Goal: Transaction & Acquisition: Book appointment/travel/reservation

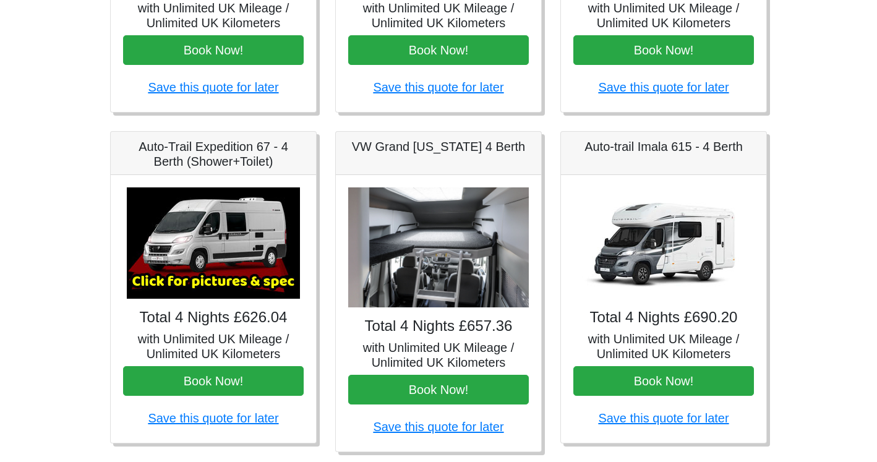
scroll to position [396, 0]
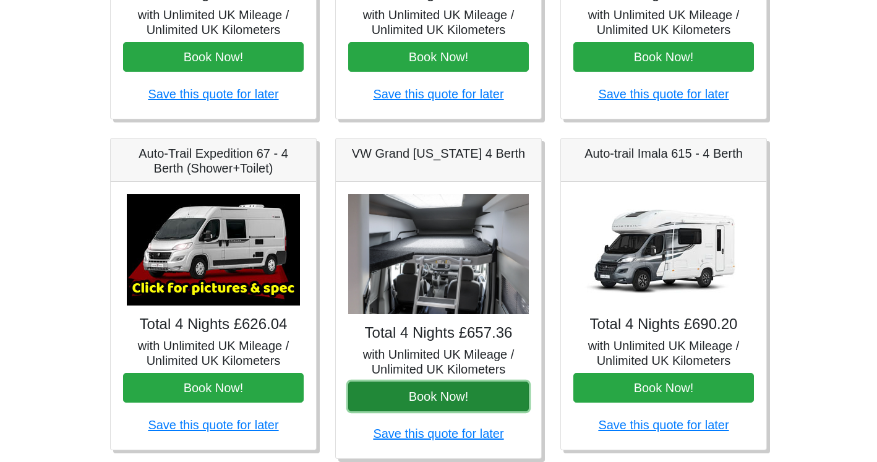
click at [406, 398] on button "Book Now!" at bounding box center [438, 396] width 181 height 30
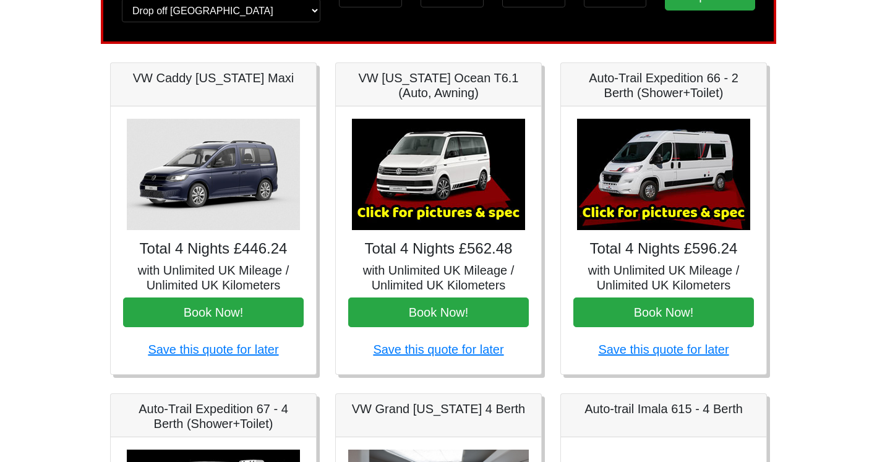
scroll to position [134, 0]
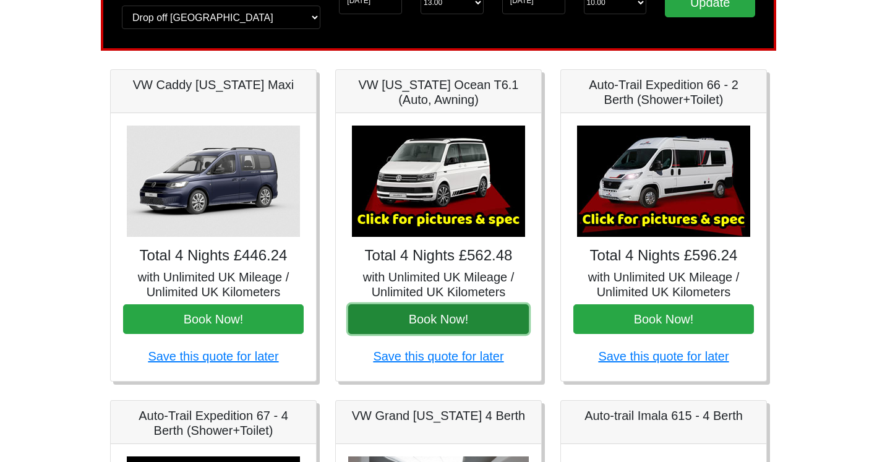
click at [424, 315] on button "Book Now!" at bounding box center [438, 319] width 181 height 30
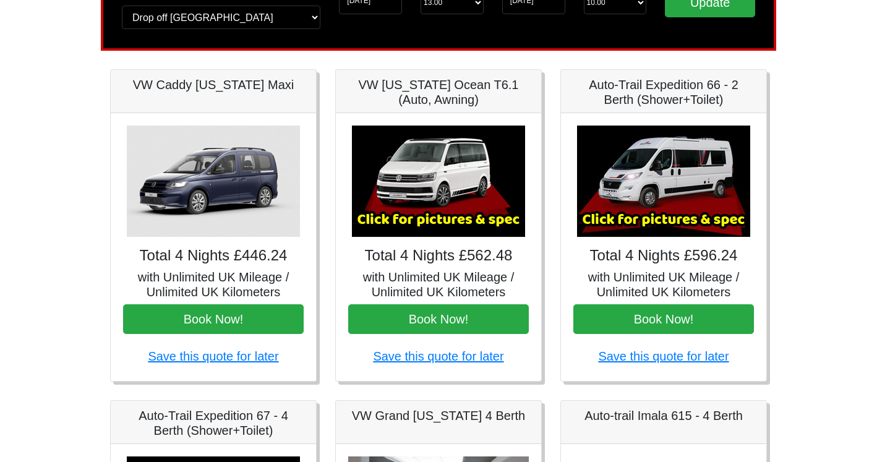
scroll to position [0, 0]
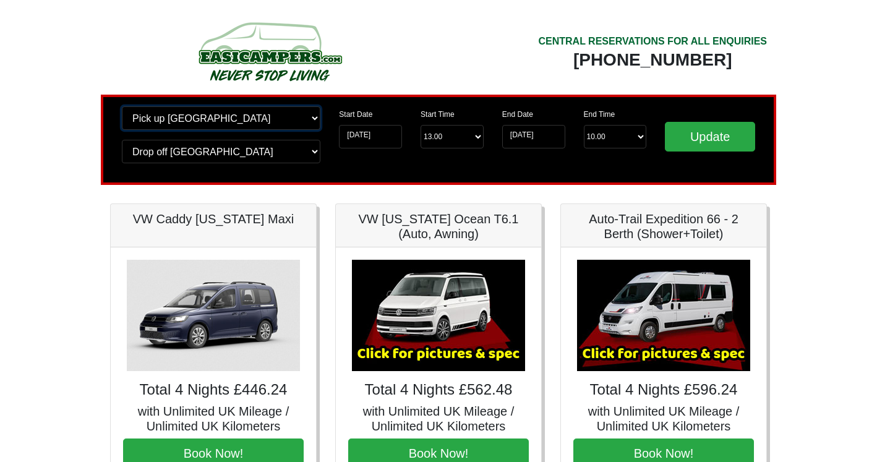
click at [231, 121] on select "Change pick up location? Pick up Edinburgh Birmingham Airport Blackburn Lancash…" at bounding box center [221, 117] width 198 height 23
select select "LPL"
click at [122, 106] on select "Change pick up location? Pick up Edinburgh Birmingham Airport Blackburn Lancash…" at bounding box center [221, 117] width 198 height 23
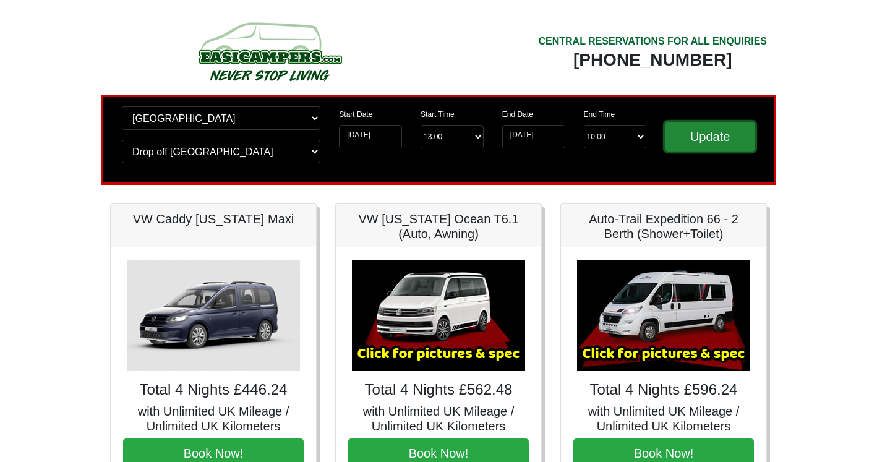
click at [704, 139] on input "Update" at bounding box center [710, 137] width 90 height 30
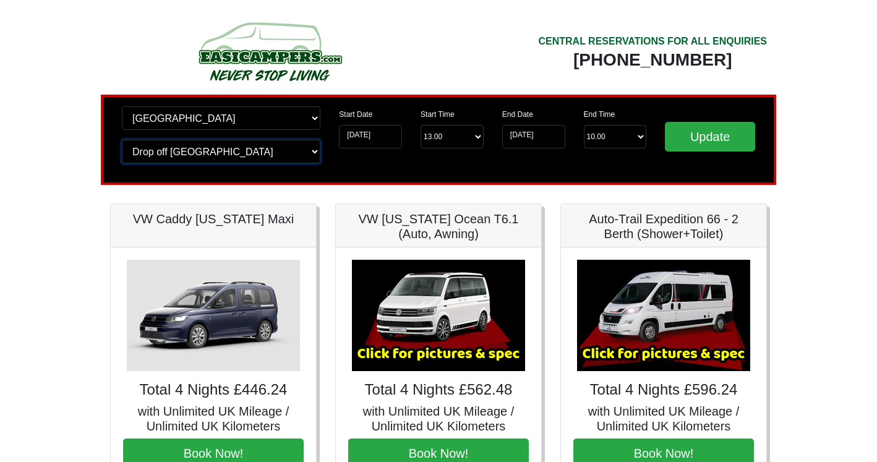
click at [179, 145] on select "Change drop off location? Drop off Edinburgh Birmingham Airport Blackburn Lanca…" at bounding box center [221, 151] width 198 height 23
select select "LPL"
click at [122, 140] on select "Change drop off location? Drop off Edinburgh Birmingham Airport Blackburn Lanca…" at bounding box center [221, 151] width 198 height 23
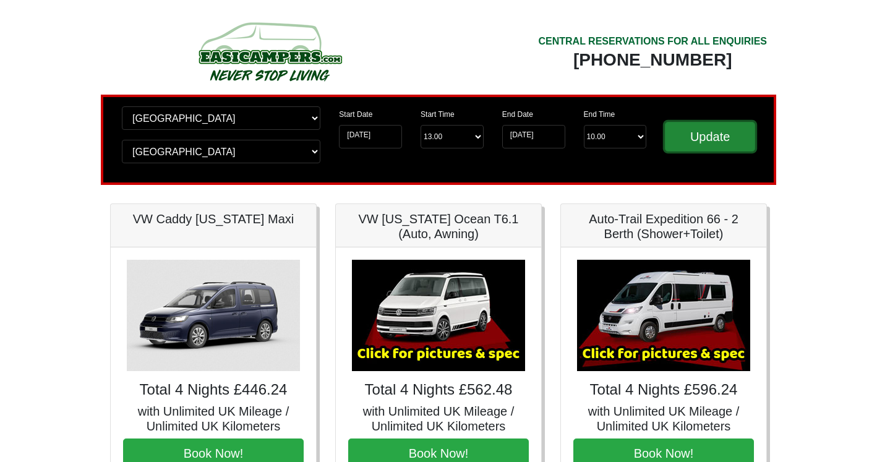
click at [674, 129] on input "Update" at bounding box center [710, 137] width 90 height 30
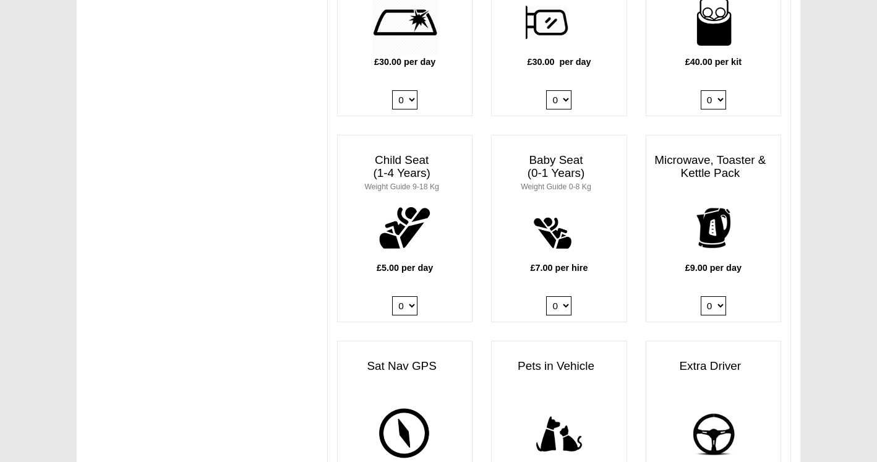
scroll to position [1195, 0]
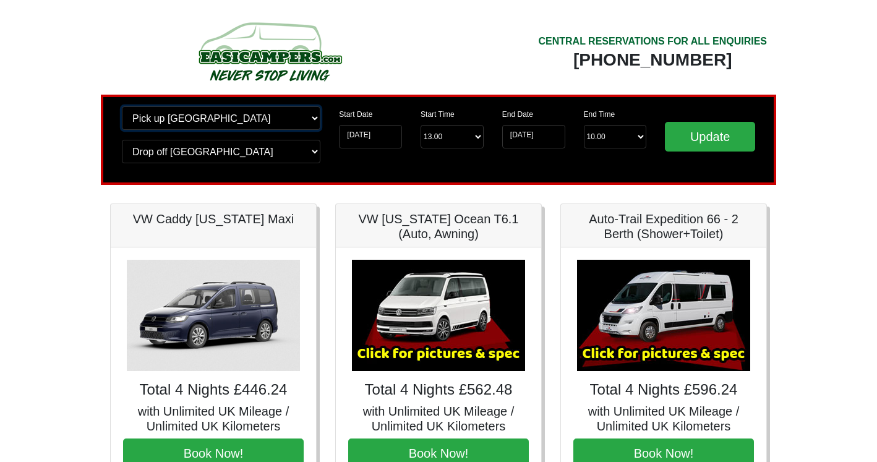
click at [241, 116] on select "Change pick up location? Pick up [GEOGRAPHIC_DATA] [GEOGRAPHIC_DATA] [GEOGRAPHI…" at bounding box center [221, 117] width 198 height 23
select select "LPL"
click at [122, 106] on select "Change pick up location? Pick up Liverpool Airport Birmingham Airport Blackburn…" at bounding box center [221, 117] width 198 height 23
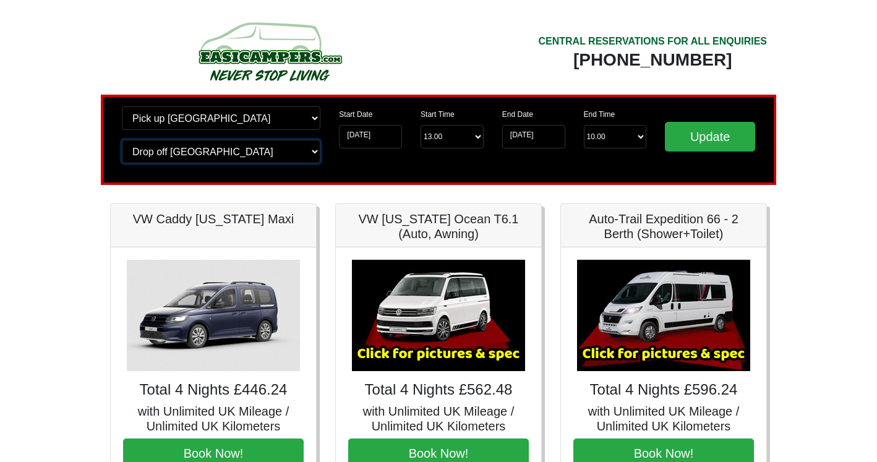
click at [216, 153] on select "Change drop off location? Drop off Liverpool Airport Birmingham Airport Blackbu…" at bounding box center [221, 151] width 198 height 23
select select "LPL"
click at [122, 140] on select "Change drop off location? Drop off Liverpool Airport Birmingham Airport Blackbu…" at bounding box center [221, 151] width 198 height 23
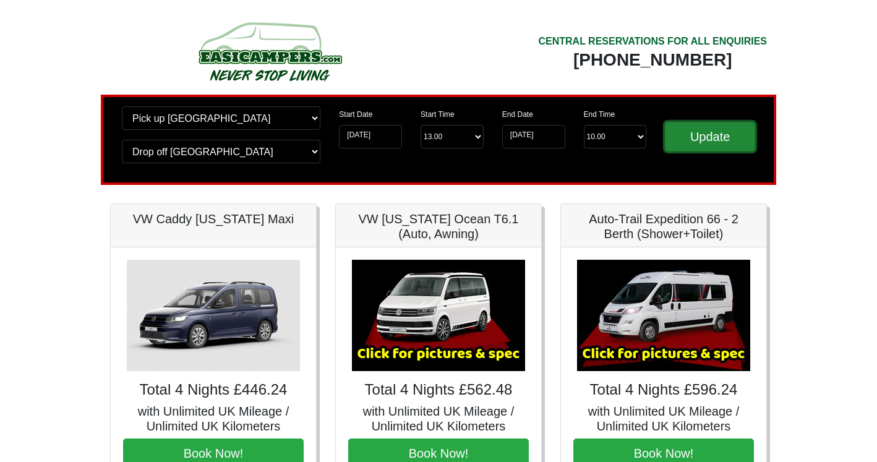
click at [714, 134] on input "Update" at bounding box center [710, 137] width 90 height 30
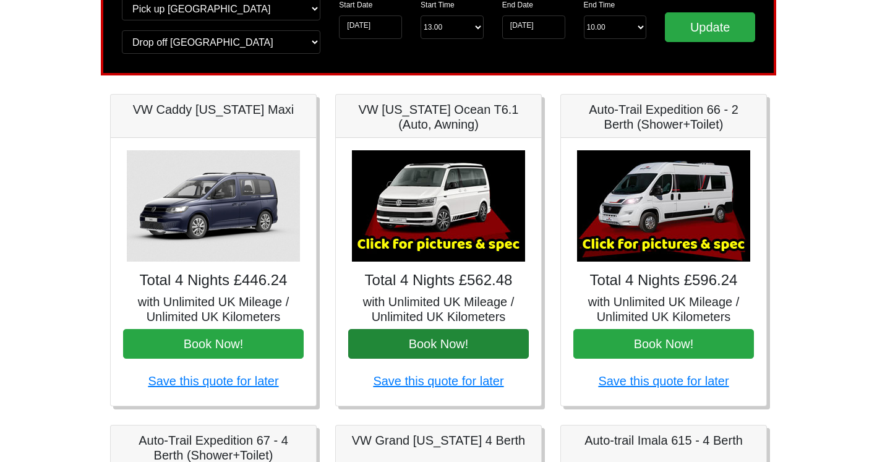
scroll to position [171, 0]
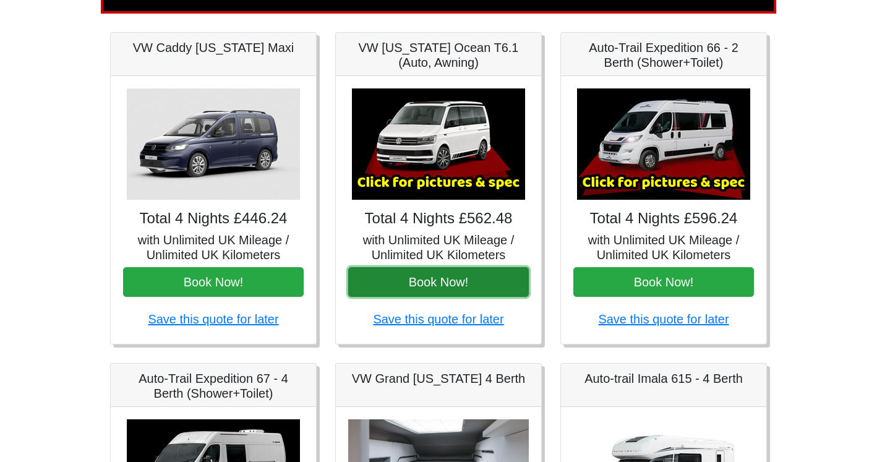
click at [409, 268] on button "Book Now!" at bounding box center [438, 282] width 181 height 30
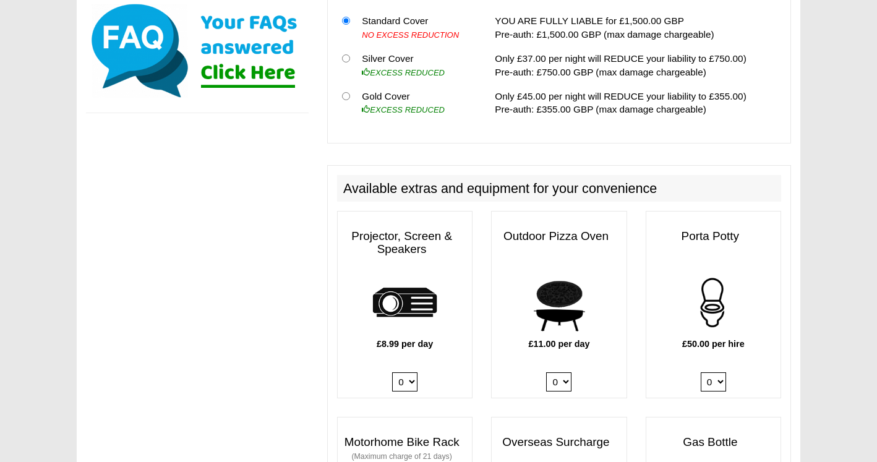
scroll to position [474, 0]
